Goal: Task Accomplishment & Management: Manage account settings

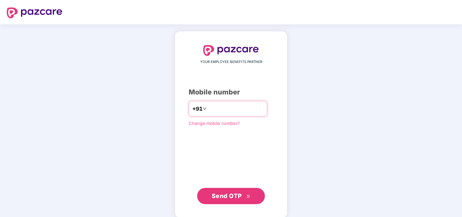
type input "**********"
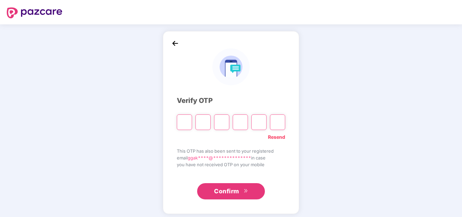
type input "*"
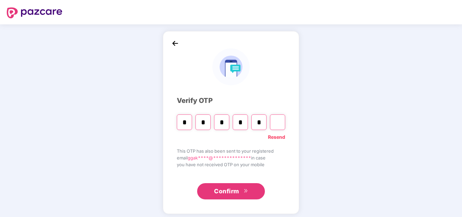
type input "*"
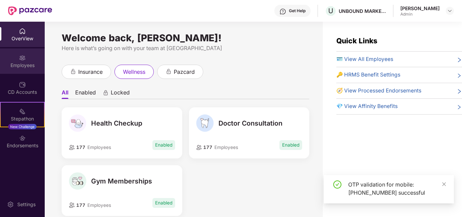
click at [27, 63] on div "Employees" at bounding box center [22, 65] width 45 height 7
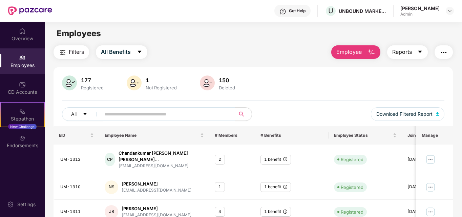
click at [422, 52] on icon "caret-down" at bounding box center [420, 51] width 5 height 5
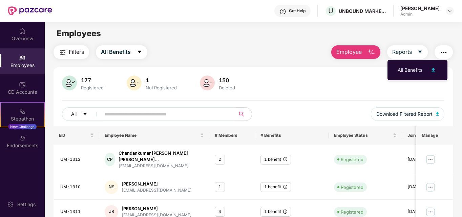
click at [446, 53] on img "button" at bounding box center [444, 52] width 8 height 8
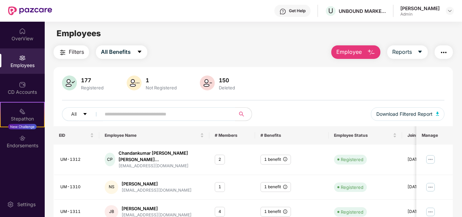
click at [286, 57] on div "Filters All Benefits Employee Reports" at bounding box center [254, 52] width 400 height 14
click at [372, 52] on img "button" at bounding box center [372, 52] width 8 height 8
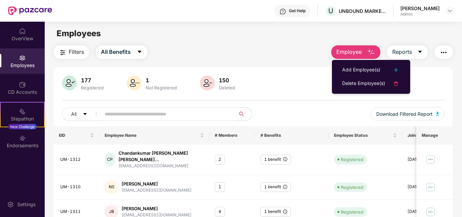
click at [289, 51] on div "Filters All Benefits Employee Reports" at bounding box center [254, 52] width 400 height 14
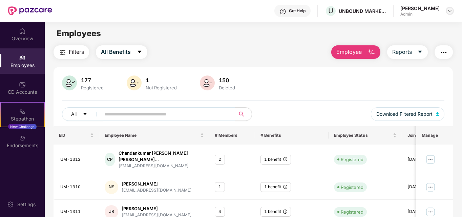
click at [451, 10] on img at bounding box center [450, 10] width 5 height 5
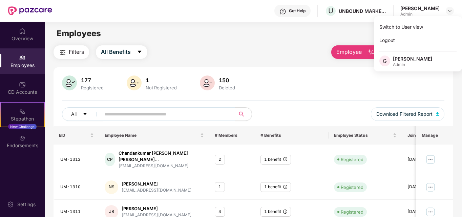
click at [302, 40] on main "Employees Filters All Benefits Employee Reports 177 Registered 1 Not Registered…" at bounding box center [253, 130] width 417 height 217
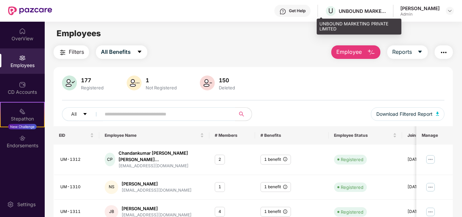
click at [346, 11] on div "UNBOUND MARKETING PRIVATE LIMITED" at bounding box center [362, 11] width 47 height 6
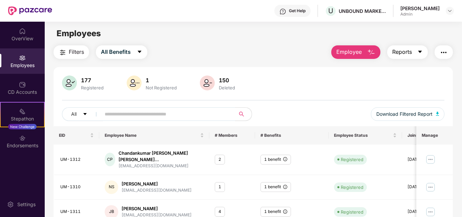
click at [423, 51] on icon "caret-down" at bounding box center [420, 51] width 5 height 5
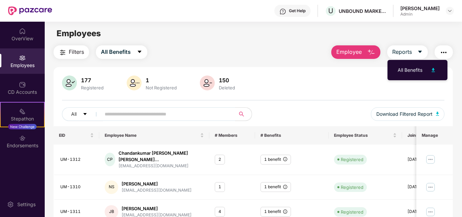
click at [448, 52] on img "button" at bounding box center [444, 52] width 8 height 8
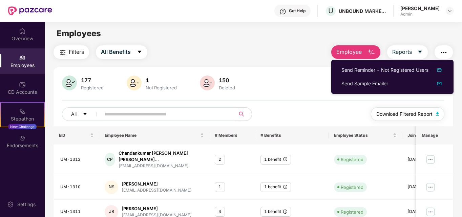
click at [434, 115] on button "Download Filtered Report" at bounding box center [408, 114] width 74 height 14
